Goal: Communication & Community: Ask a question

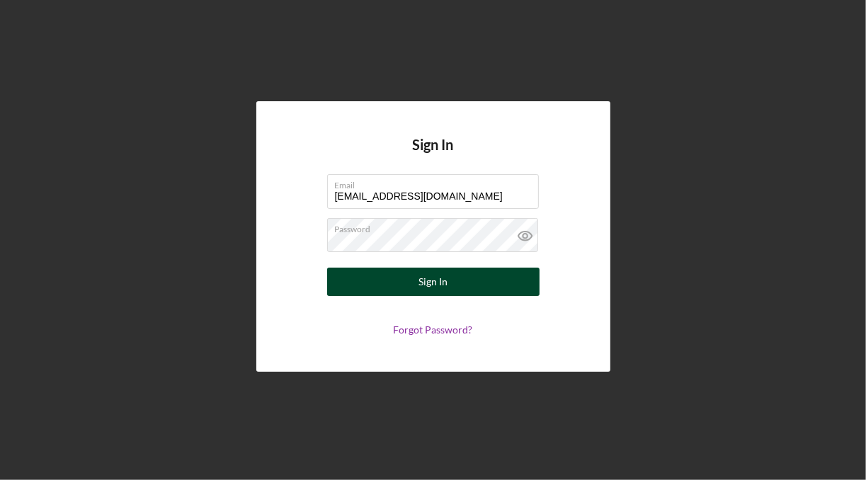
type input "[EMAIL_ADDRESS][DOMAIN_NAME]"
click at [476, 291] on button "Sign In" at bounding box center [433, 282] width 212 height 28
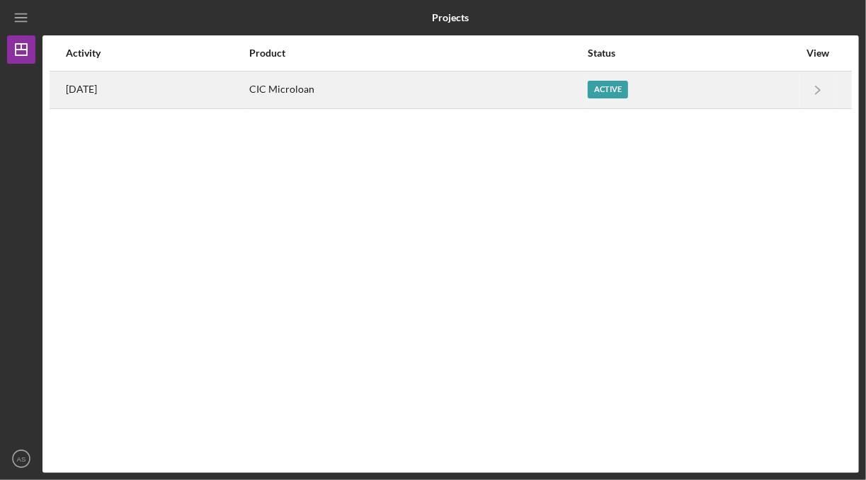
click at [316, 88] on div "CIC Microloan" at bounding box center [417, 89] width 337 height 35
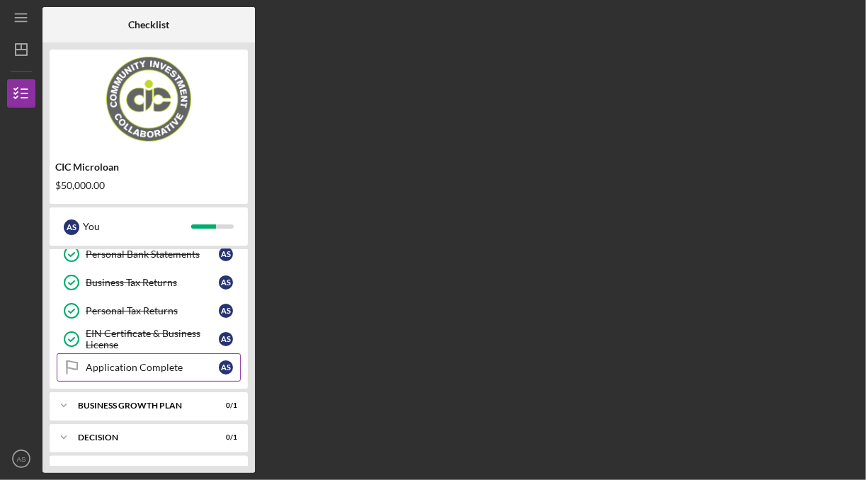
scroll to position [314, 0]
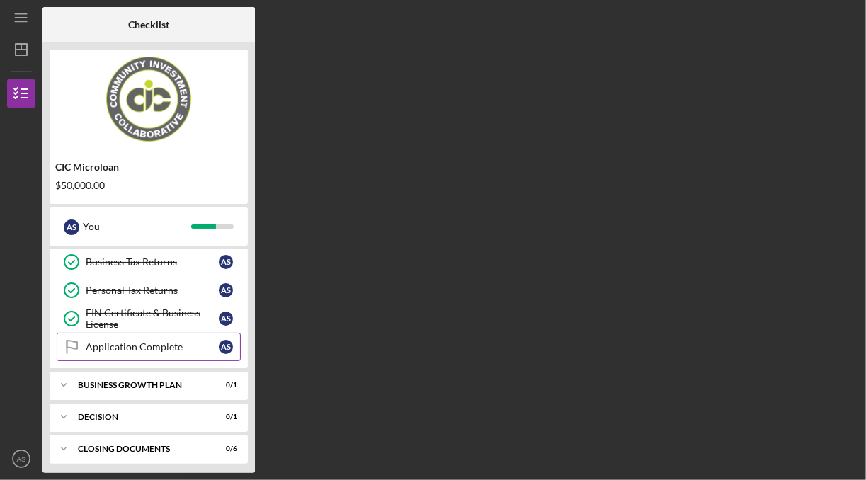
click at [156, 343] on div "Application Complete" at bounding box center [152, 346] width 133 height 11
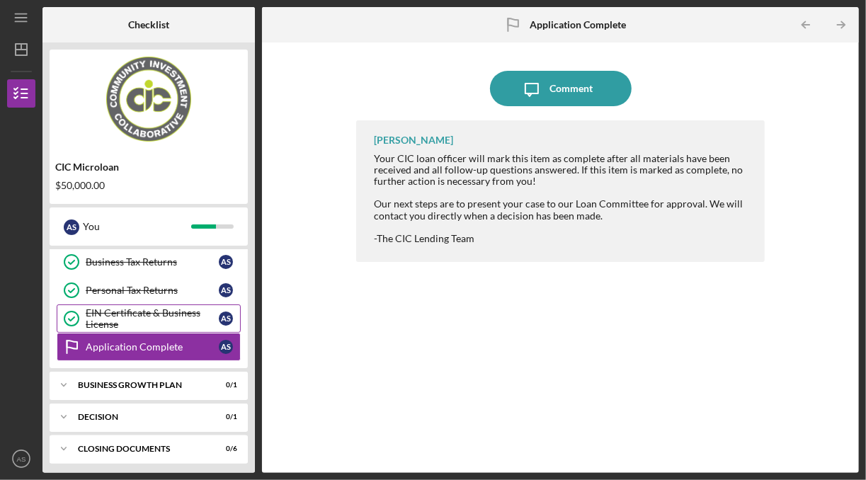
click at [157, 317] on div "EIN Certificate & Business License" at bounding box center [152, 318] width 133 height 23
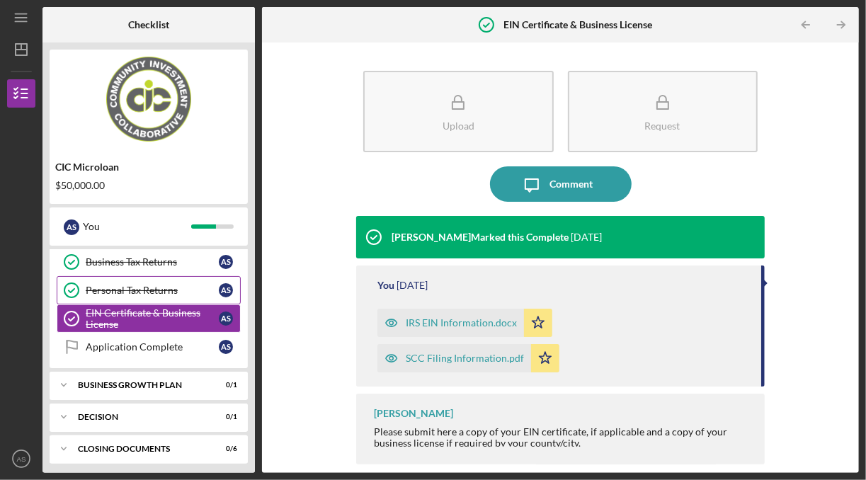
click at [152, 286] on div "Personal Tax Returns" at bounding box center [152, 290] width 133 height 11
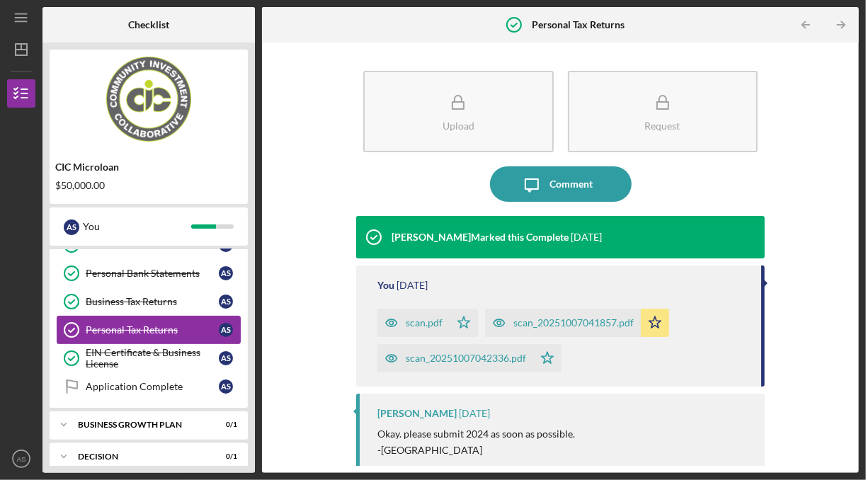
scroll to position [267, 0]
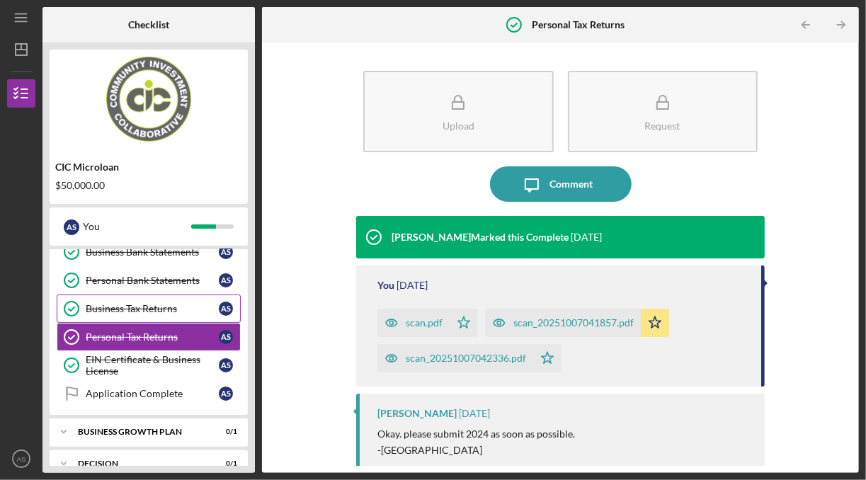
click at [147, 304] on div "Business Tax Returns" at bounding box center [152, 308] width 133 height 11
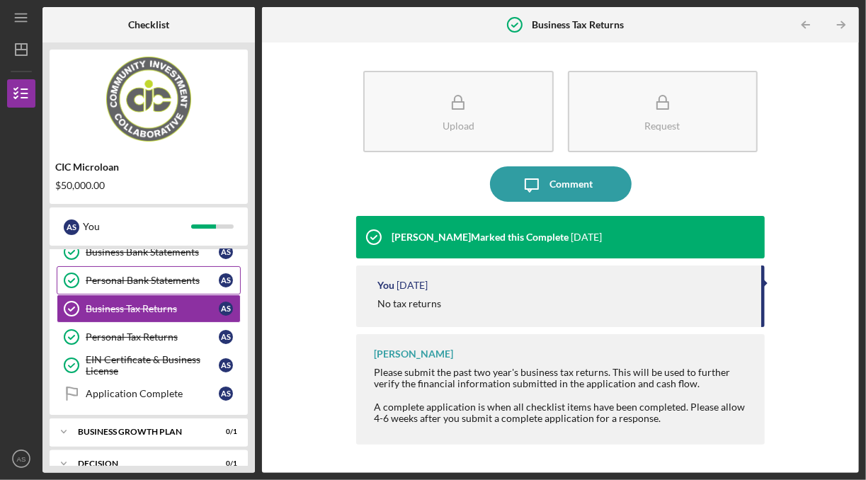
click at [152, 279] on div "Personal Bank Statements" at bounding box center [152, 280] width 133 height 11
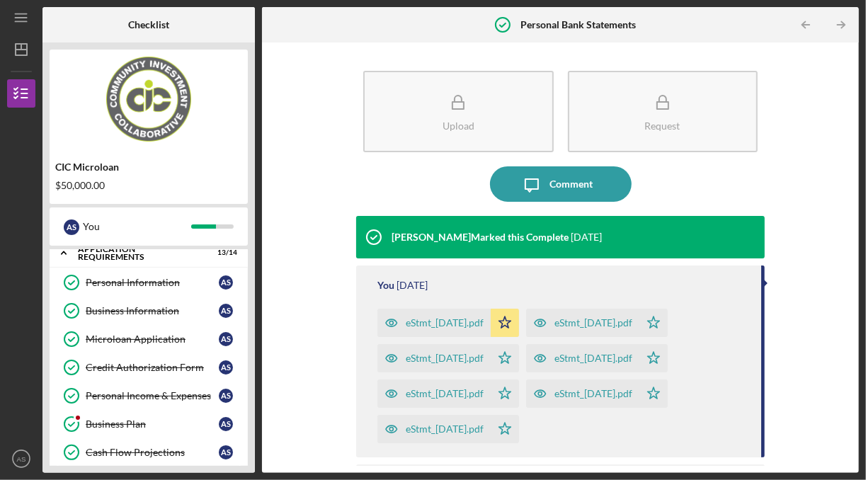
scroll to position [80, 0]
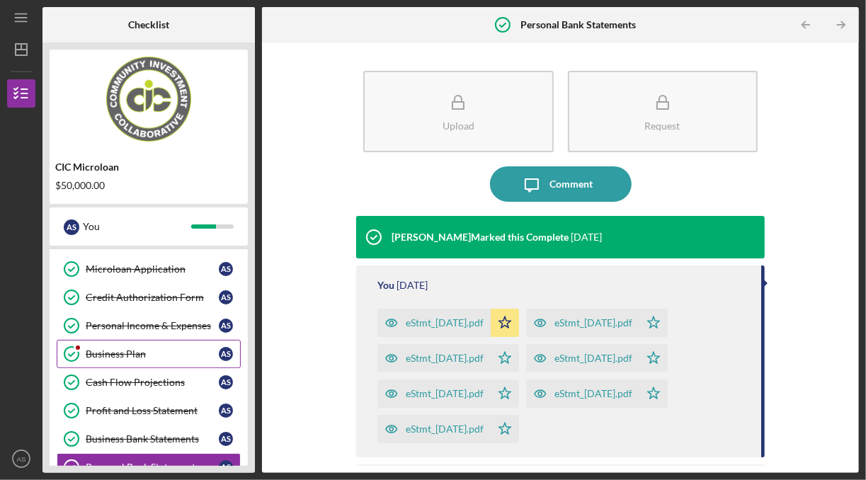
click at [129, 352] on div "Business Plan" at bounding box center [152, 353] width 133 height 11
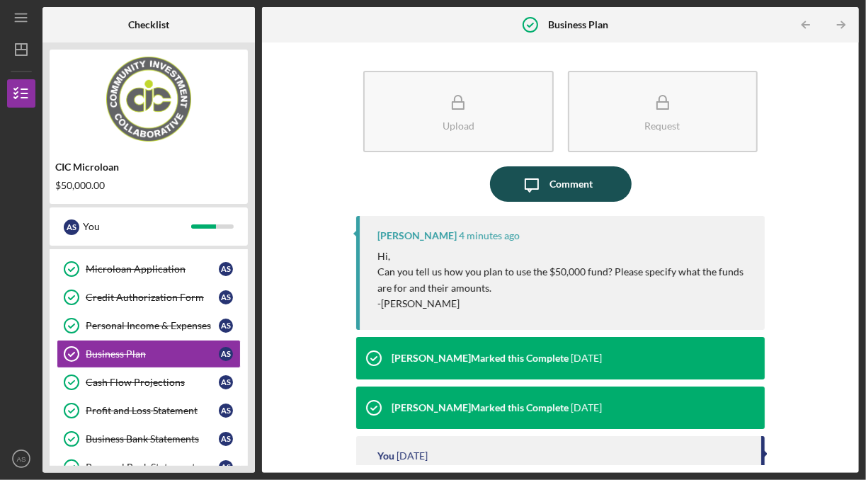
click at [570, 186] on div "Comment" at bounding box center [570, 183] width 43 height 35
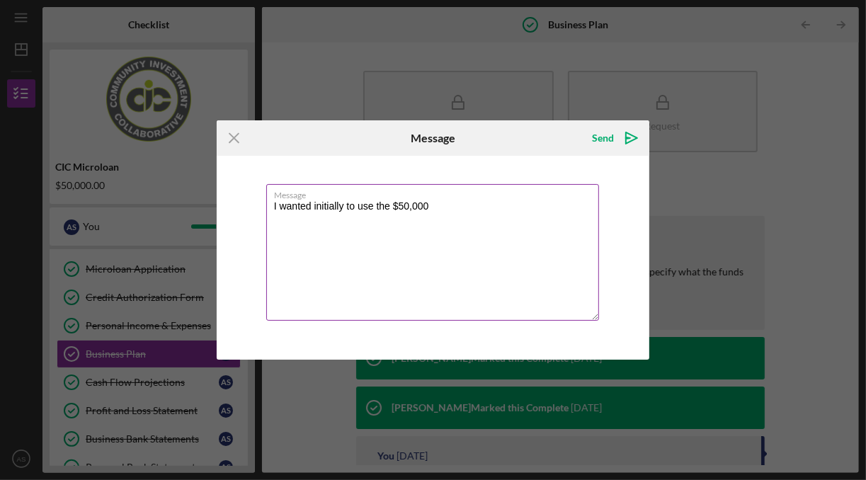
click at [448, 212] on textarea "I wanted initially to use the $50,000" at bounding box center [433, 252] width 334 height 137
click at [273, 207] on textarea "I wanted initially to use the $50,000 to purchase a Toyota" at bounding box center [433, 252] width 334 height 137
click at [312, 207] on textarea "I wanted initially to use the $50,000 to purchase a Toyota" at bounding box center [433, 252] width 334 height 137
click at [491, 204] on textarea "I wanted Mobile Resource Solutions to initially to use the $50,000 to purchase …" at bounding box center [433, 252] width 334 height 137
click at [377, 224] on textarea "I wanted Mobile Resource Solutions to initially use the $50,000 to purchase a T…" at bounding box center [433, 252] width 334 height 137
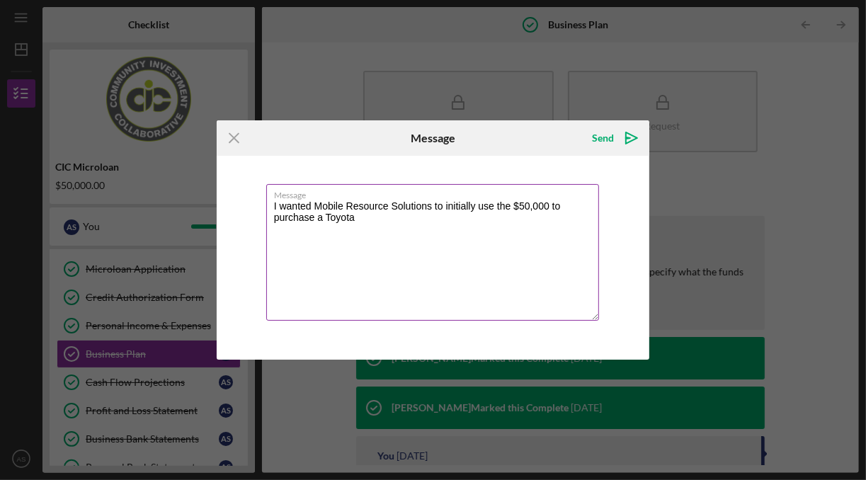
click at [328, 220] on textarea "I wanted Mobile Resource Solutions to initially use the $50,000 to purchase a T…" at bounding box center [433, 252] width 334 height 137
click at [392, 225] on textarea "I wanted Mobile Resource Solutions to initially use the $50,000 to purchase a u…" at bounding box center [433, 252] width 334 height 137
click at [397, 222] on textarea "I wanted Mobile Resource Solutions to initially use the $50,000 to purchase a u…" at bounding box center [433, 252] width 334 height 137
click at [354, 217] on textarea "I wanted Mobile Resource Solutions to initially use the $50,000 to purchase a u…" at bounding box center [433, 252] width 334 height 137
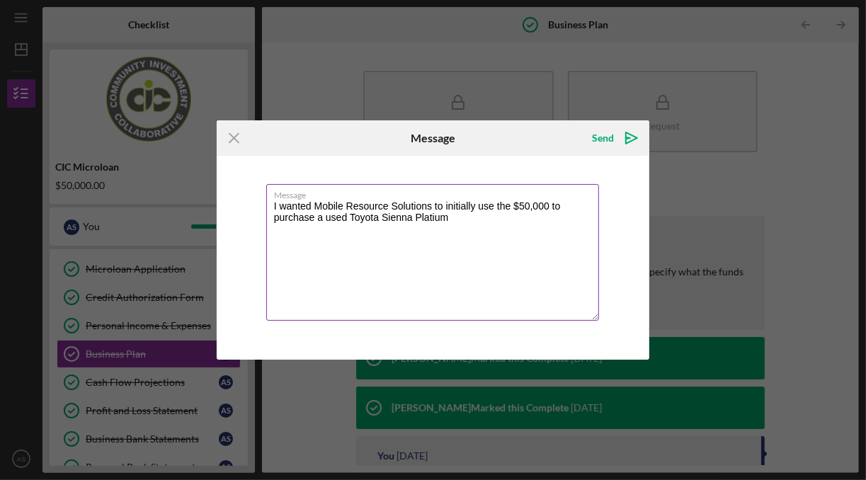
click at [352, 221] on textarea "I wanted Mobile Resource Solutions to initially use the $50,000 to purchase a u…" at bounding box center [433, 252] width 334 height 137
click at [435, 207] on textarea "I wanted Mobile Resource Solutions to initially use the $50,000 to purchase a u…" at bounding box center [433, 252] width 334 height 137
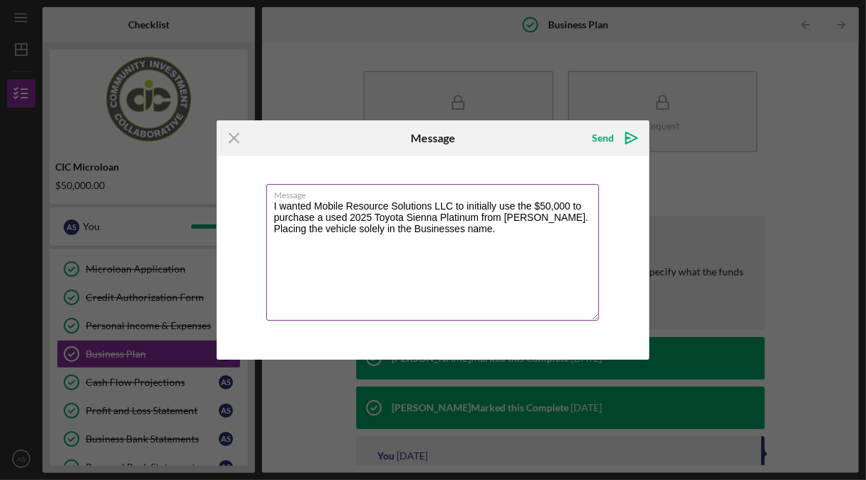
click at [526, 248] on textarea "I wanted Mobile Resource Solutions LLC to initially use the $50,000 to purchase…" at bounding box center [433, 252] width 334 height 137
click at [491, 267] on textarea "I wanted Mobile Resource Solutions LLC to initially use the $50,000 to purchase…" at bounding box center [433, 252] width 334 height 137
click at [507, 234] on textarea "I wanted Mobile Resource Solutions LLC to initially use the $50,000 to purchase…" at bounding box center [433, 252] width 334 height 137
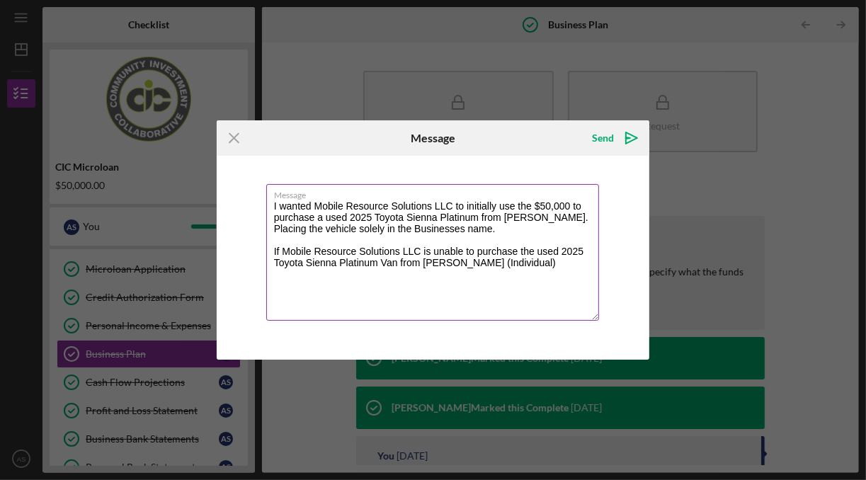
click at [575, 220] on textarea "I wanted Mobile Resource Solutions LLC to initially use the $50,000 to purchase…" at bounding box center [433, 252] width 334 height 137
click at [333, 230] on textarea "I wanted Mobile Resource Solutions LLC to initially use the $50,000 to purchase…" at bounding box center [433, 252] width 334 height 137
click at [556, 267] on textarea "I wanted Mobile Resource Solutions LLC to initially use the $50,000 to purchase…" at bounding box center [433, 252] width 334 height 137
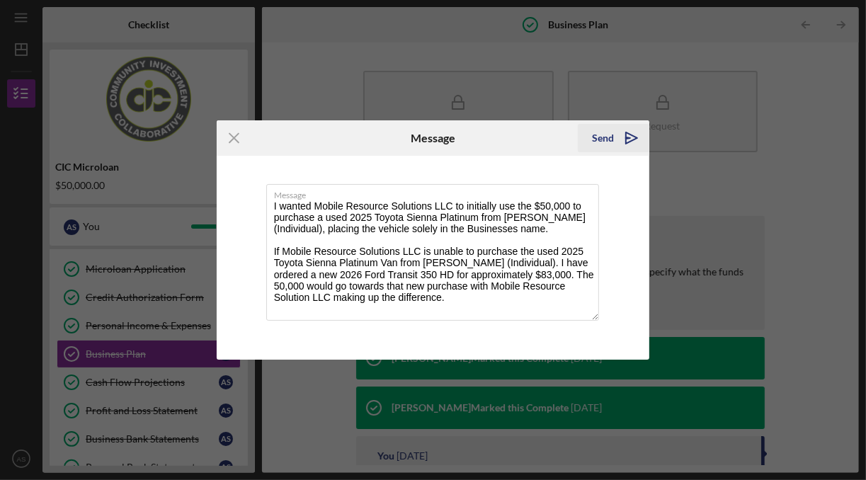
type textarea "I wanted Mobile Resource Solutions LLC to initially use the $50,000 to purchase…"
click at [614, 139] on div "Send" at bounding box center [603, 138] width 22 height 28
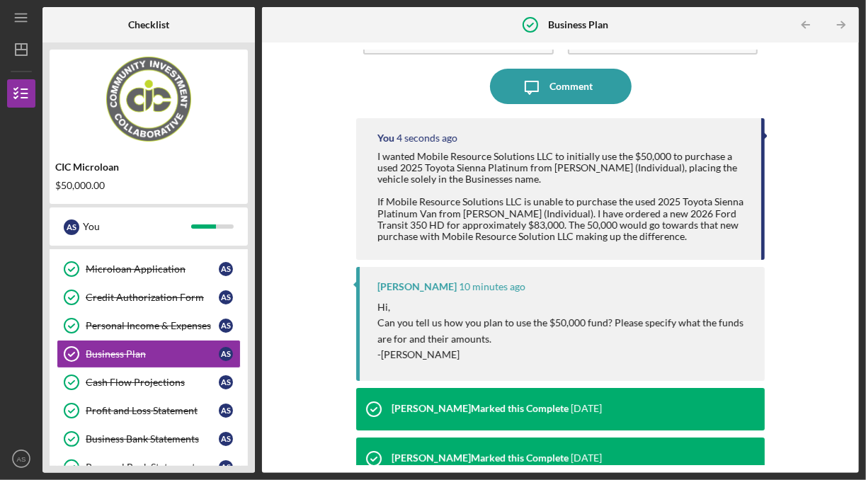
scroll to position [117, 0]
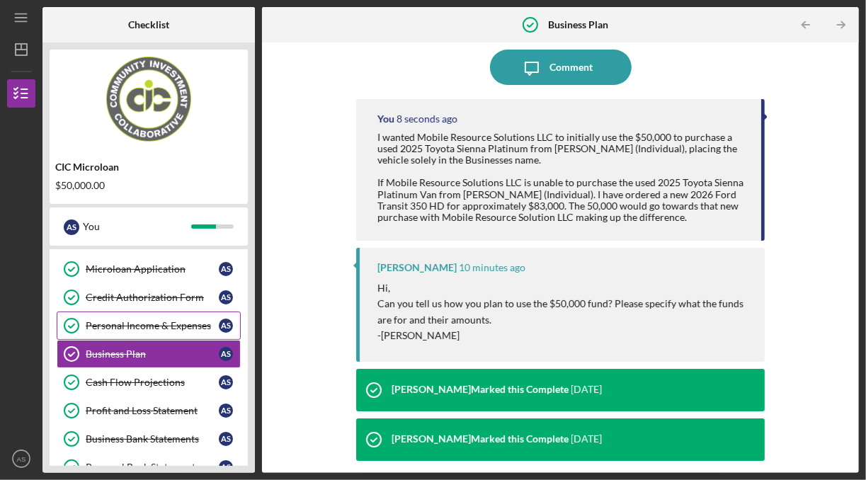
click at [125, 326] on div "Personal Income & Expenses" at bounding box center [152, 325] width 133 height 11
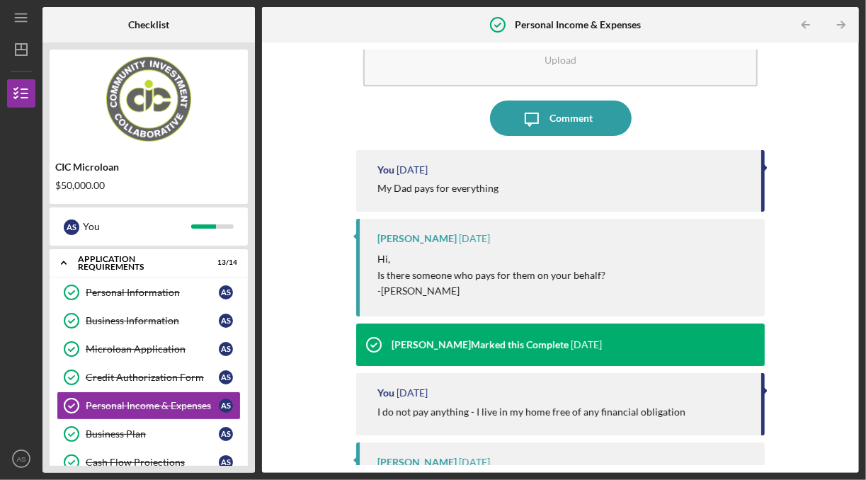
scroll to position [70, 0]
